Goal: Task Accomplishment & Management: Use online tool/utility

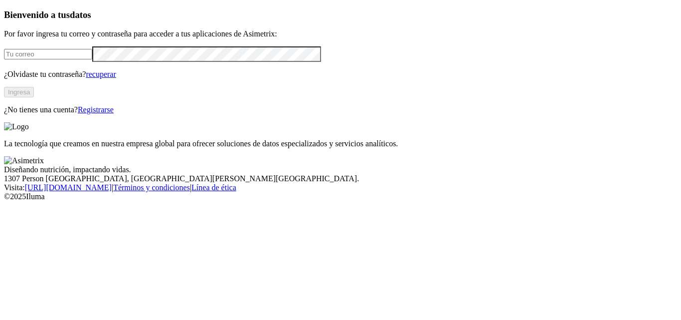
type input "[PERSON_NAME][EMAIL_ADDRESS][PERSON_NAME][DOMAIN_NAME]"
click at [30, 96] on font "Ingresa" at bounding box center [19, 91] width 22 height 7
